Goal: Information Seeking & Learning: Learn about a topic

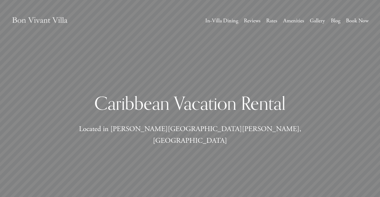
click at [312, 23] on link "Gallery" at bounding box center [317, 21] width 15 height 10
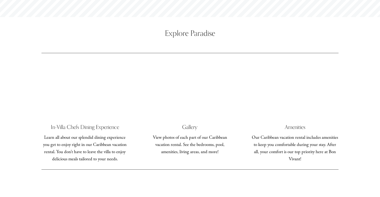
scroll to position [1854, 0]
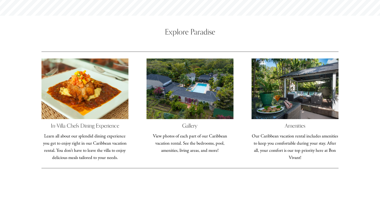
click at [182, 59] on div at bounding box center [190, 89] width 87 height 61
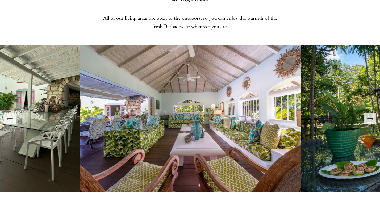
scroll to position [416, 0]
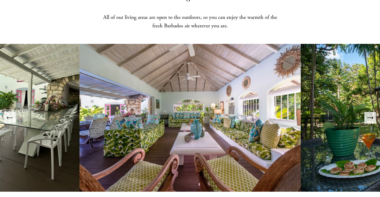
click at [369, 114] on icon "Next Slide" at bounding box center [370, 117] width 7 height 7
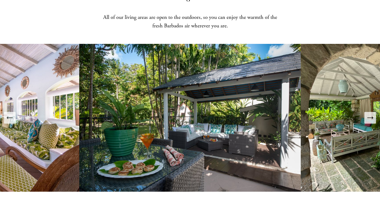
click at [369, 118] on icon "Next Slide" at bounding box center [371, 118] width 6 height 0
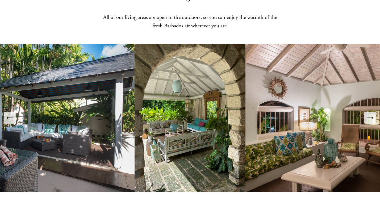
click at [369, 114] on icon "Next Slide" at bounding box center [370, 117] width 7 height 7
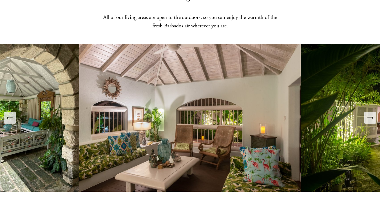
click at [369, 114] on icon "Next Slide" at bounding box center [370, 117] width 7 height 7
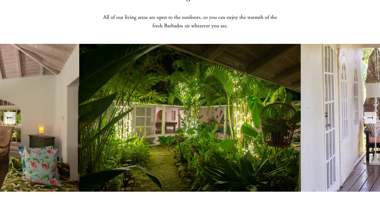
click at [369, 114] on icon "Next Slide" at bounding box center [370, 117] width 7 height 7
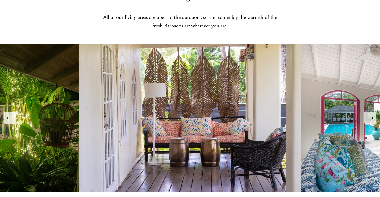
click at [369, 114] on icon "Next Slide" at bounding box center [370, 117] width 7 height 7
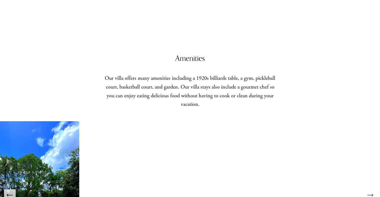
scroll to position [780, 0]
